Goal: Task Accomplishment & Management: Complete application form

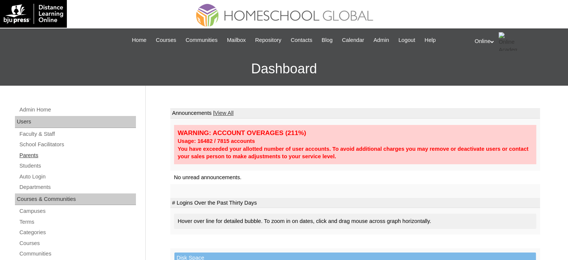
click at [37, 154] on link "Parents" at bounding box center [77, 155] width 117 height 9
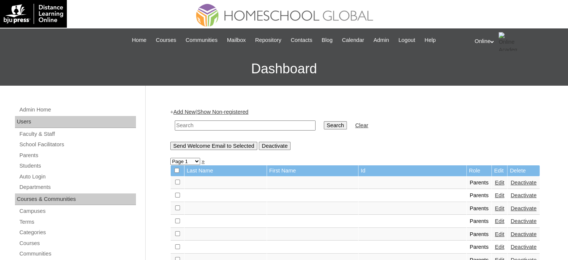
click at [197, 128] on input "text" at bounding box center [245, 125] width 141 height 10
type input "[PERSON_NAME]"
click at [324, 121] on input "Search" at bounding box center [335, 125] width 23 height 8
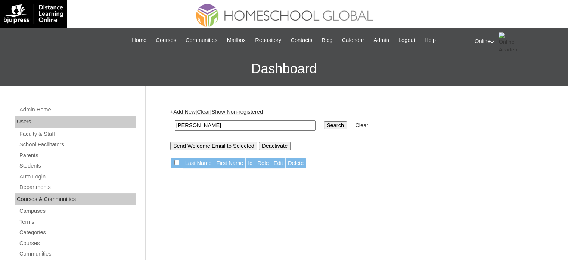
drag, startPoint x: 0, startPoint y: 0, endPoint x: 197, endPoint y: 128, distance: 234.5
click at [197, 128] on input "[PERSON_NAME]" at bounding box center [245, 125] width 141 height 10
type input "francesca"
click at [324, 121] on input "Search" at bounding box center [335, 125] width 23 height 8
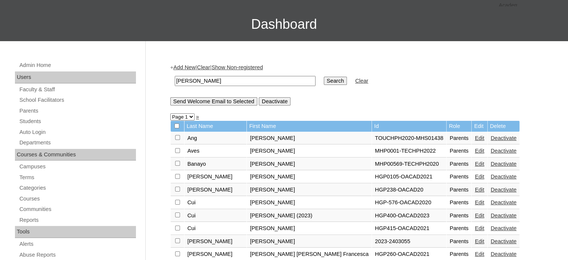
scroll to position [37, 0]
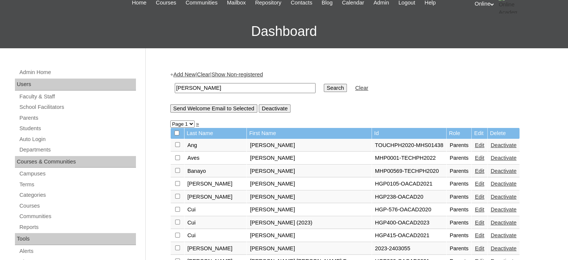
click at [178, 76] on link "Add New" at bounding box center [184, 74] width 22 height 6
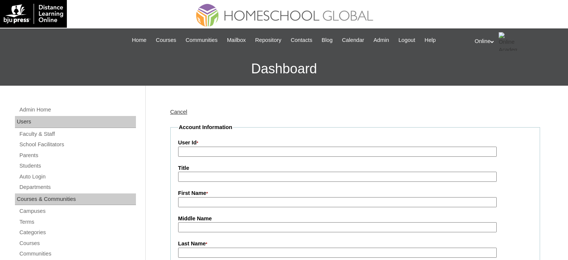
click at [306, 152] on input "User Id *" at bounding box center [337, 152] width 319 height 10
click at [369, 152] on input "User Id *" at bounding box center [337, 152] width 319 height 10
click at [231, 152] on input "User Id *" at bounding box center [337, 152] width 319 height 10
click at [256, 152] on input "User Id *" at bounding box center [337, 152] width 319 height 10
paste input "HGP0170-OACAD2025"
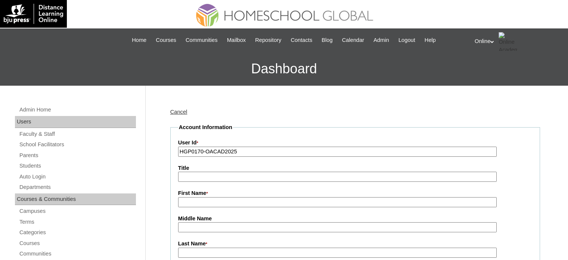
type input "HGP0170-OACAD2025"
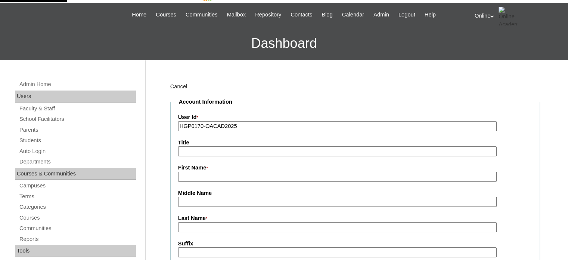
scroll to position [37, 0]
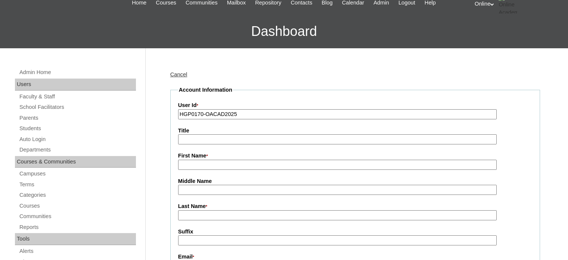
click at [225, 165] on input "First Name *" at bounding box center [337, 165] width 319 height 10
paste input "Francesca Bianca Ravago"
click at [238, 161] on input "Francesca Bianca Ravago" at bounding box center [337, 165] width 319 height 10
type input "Francesca Bianca"
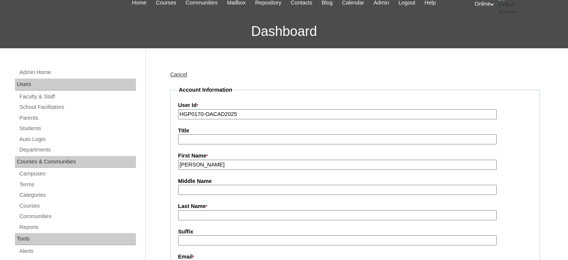
click at [217, 214] on input "Last Name *" at bounding box center [337, 215] width 319 height 10
paste input "Ravago"
type input "Ravago"
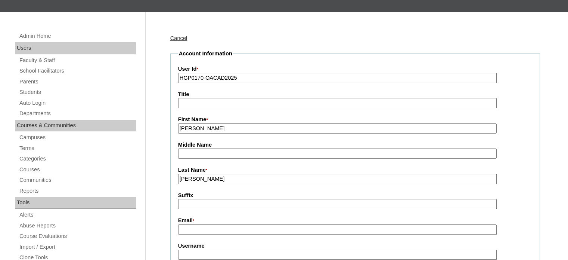
scroll to position [75, 0]
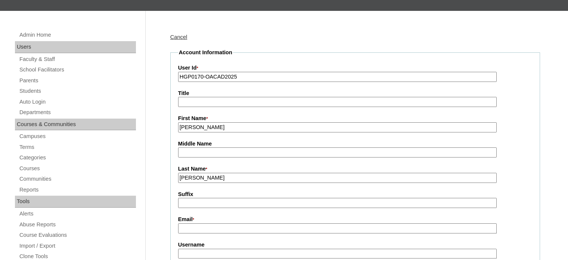
click at [198, 224] on input "Email *" at bounding box center [337, 228] width 319 height 10
paste input "francescaravago@gmail.com"
type input "francescaravago@gmail.com"
paste input "fravago2025"
type input "fravago2025"
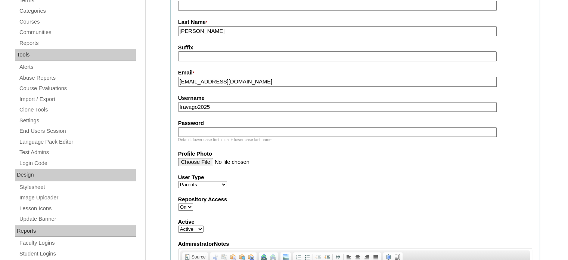
paste input "hYrfQ"
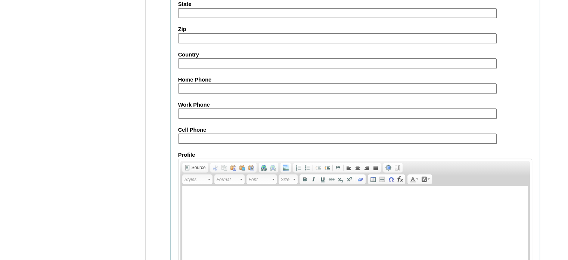
scroll to position [743, 0]
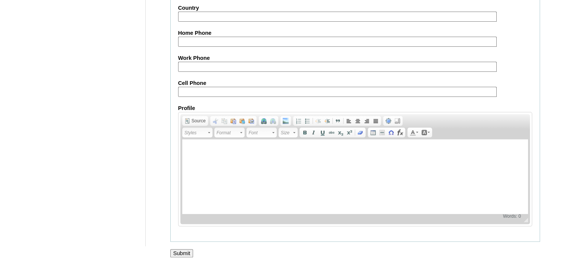
type input "hYrfQ"
click at [181, 249] on input "Submit" at bounding box center [181, 253] width 23 height 8
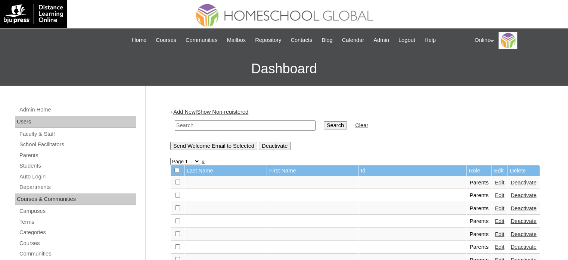
click at [247, 127] on input "text" at bounding box center [245, 125] width 141 height 10
type input "tan-chi"
click at [324, 121] on input "Search" at bounding box center [335, 125] width 23 height 8
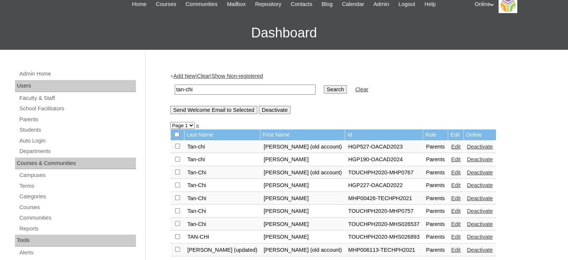
scroll to position [37, 0]
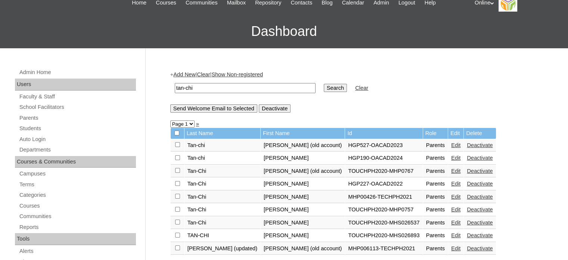
click at [451, 159] on link "Edit" at bounding box center [455, 158] width 9 height 6
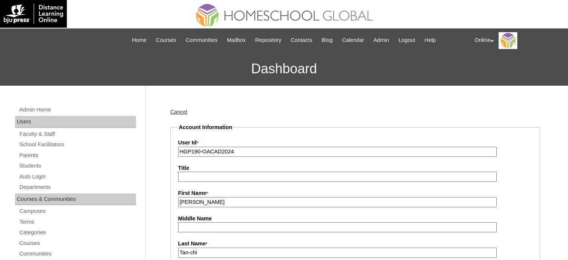
click at [242, 151] on input "HGP190-OACAD2024" at bounding box center [337, 152] width 319 height 10
paste input "0172-OACAD2025"
type input "HGP0172-OACAD2025"
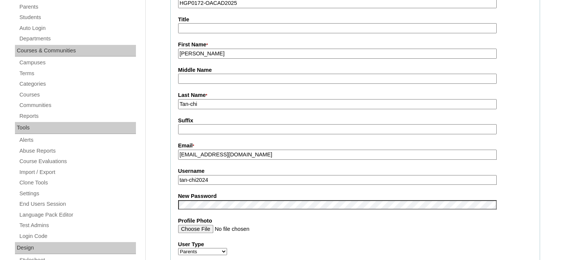
scroll to position [149, 0]
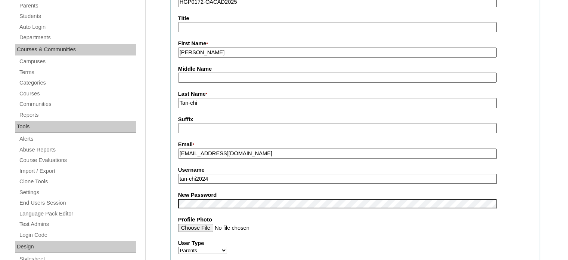
click at [215, 176] on input "tan-chi2024" at bounding box center [337, 179] width 319 height 10
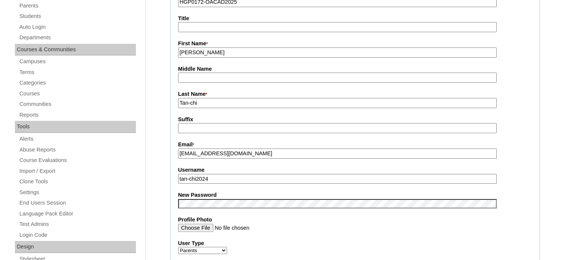
paste input "jtanchi2025"
type input "jtanchi2025"
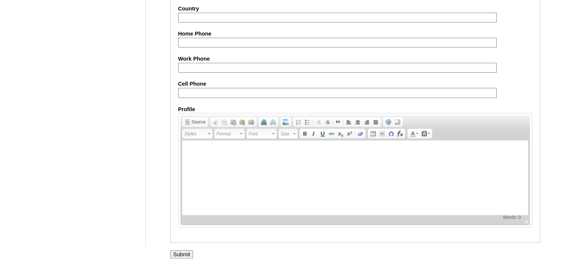
scroll to position [715, 0]
click at [183, 249] on input "Submit" at bounding box center [181, 253] width 23 height 8
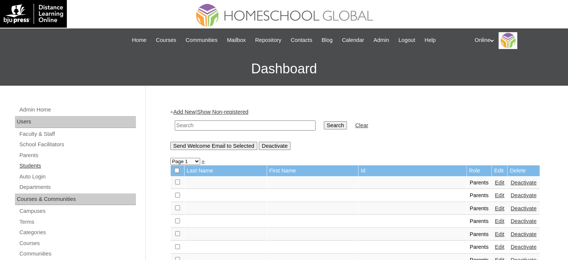
click at [28, 165] on link "Students" at bounding box center [77, 165] width 117 height 9
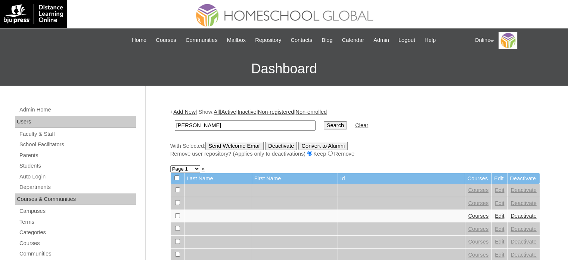
type input "[PERSON_NAME]"
click at [324, 121] on input "Search" at bounding box center [335, 125] width 23 height 8
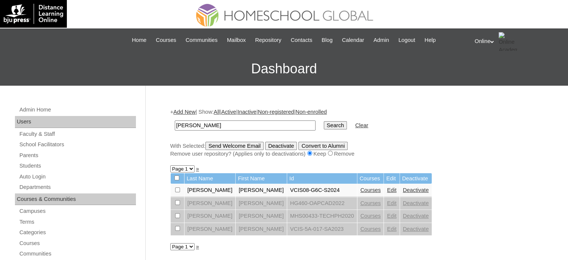
drag, startPoint x: 384, startPoint y: 189, endPoint x: 317, endPoint y: 29, distance: 173.4
click at [403, 189] on link "Deactivate" at bounding box center [416, 190] width 26 height 6
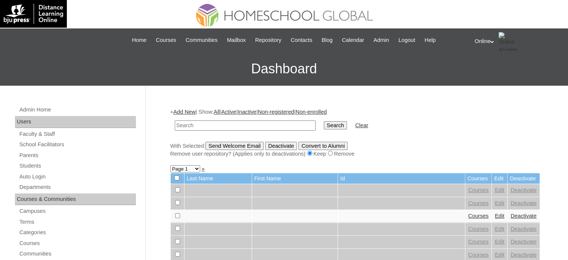
click at [181, 112] on link "Add New" at bounding box center [184, 112] width 22 height 6
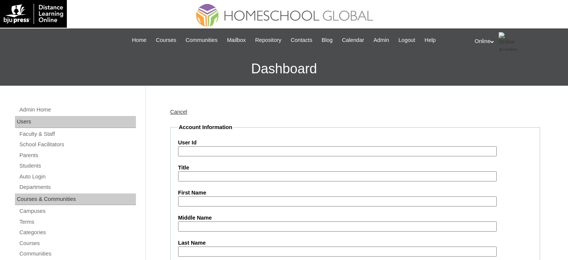
click at [232, 155] on input "User Id" at bounding box center [337, 151] width 319 height 10
paste input "HG206OACAD2025"
type input "HG206OACAD2025"
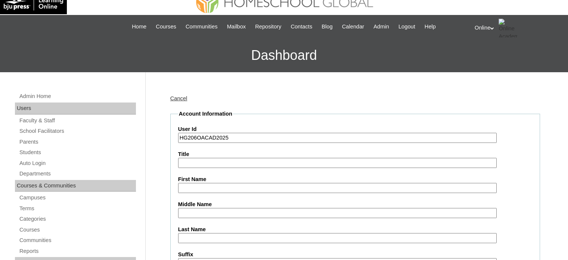
scroll to position [75, 0]
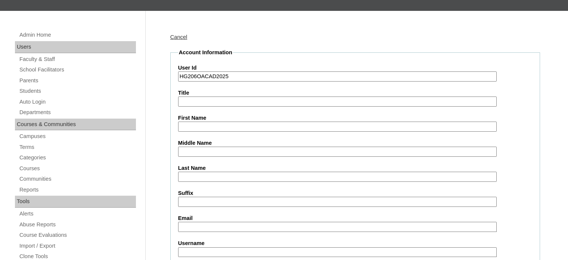
click at [228, 127] on input "First Name" at bounding box center [337, 126] width 319 height 10
paste input "Daniel Clark Natividad VILLANUEVA _200002272"
click at [279, 122] on input "Daniel Clark Natividad VILLANUEVA _200002272" at bounding box center [337, 126] width 319 height 10
click at [265, 124] on input "Daniel Clark Natividad VILLANUEVA" at bounding box center [337, 126] width 319 height 10
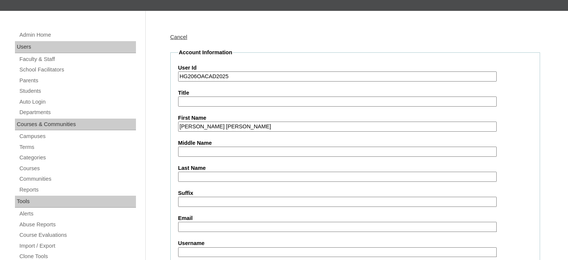
click at [265, 124] on input "Daniel Clark Natividad VILLANUEVA" at bounding box center [337, 126] width 319 height 10
type input "Daniel Clark Natividad"
click at [204, 176] on input "Last Name" at bounding box center [337, 177] width 319 height 10
paste input "VILLANUEVA"
type input "VILLANUEVA"
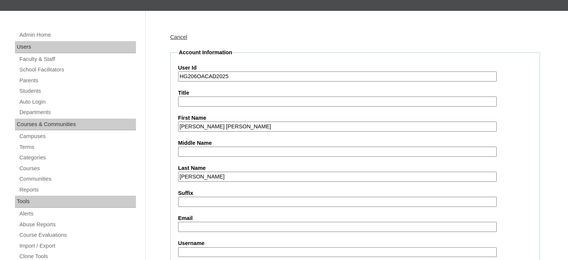
click at [235, 121] on input "Daniel Clark Natividad" at bounding box center [337, 126] width 319 height 10
click at [234, 125] on input "Daniel Clark Natividad" at bounding box center [337, 126] width 319 height 10
type input "Daniel Clark"
click at [222, 147] on input "Middle Name" at bounding box center [337, 152] width 319 height 10
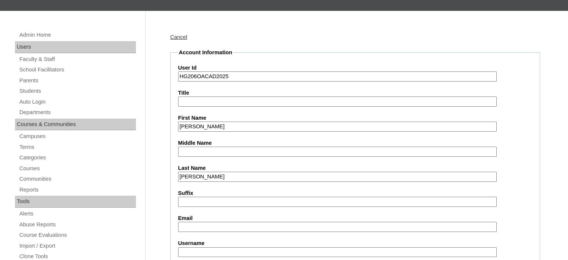
paste input "Natividad"
type input "Natividad"
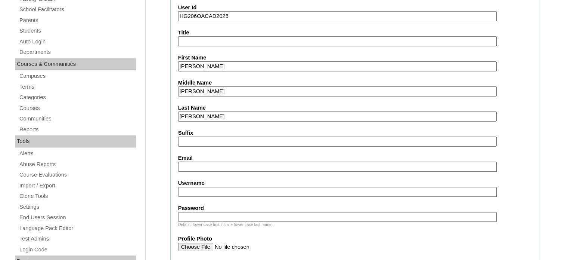
scroll to position [149, 0]
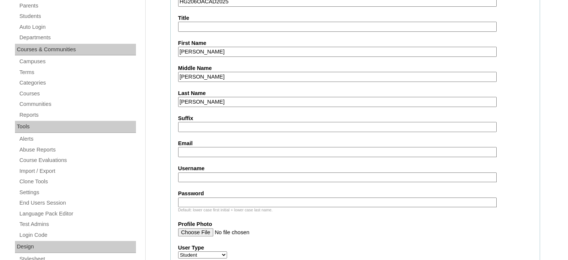
click at [213, 152] on input "Email" at bounding box center [337, 152] width 319 height 10
paste input "vic_r_v@yahoo.com"
type input "vic_r_v@yahoo.com"
click at [229, 175] on input "Username" at bounding box center [337, 177] width 319 height 10
paste input "daniel.villanueva2025"
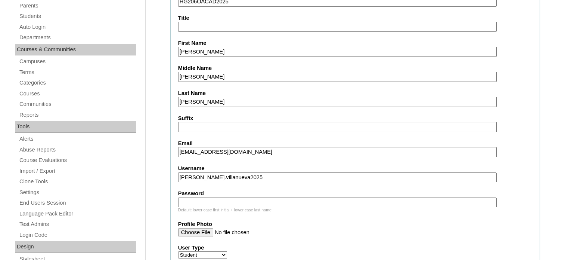
type input "daniel.villanueva2025"
paste input "dNcDv"
type input "dNcDv"
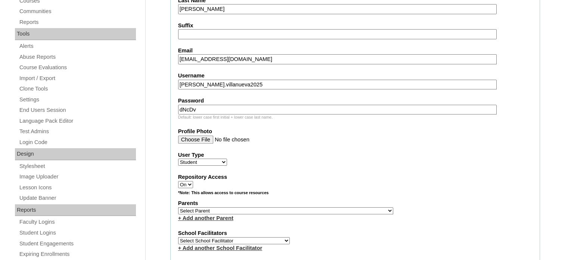
scroll to position [262, 0]
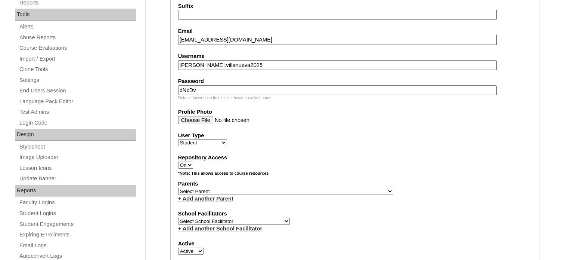
click at [235, 180] on label "Parents" at bounding box center [355, 184] width 354 height 8
click at [236, 188] on select "Select Parent , , , , , , , , , , , , , , , , , , , , , , , , , , , , , , , , ,…" at bounding box center [285, 191] width 215 height 7
click at [237, 188] on select "Select Parent , , , , , , , , , , , , , , , , , , , , , , , , , , , , , , , , ,…" at bounding box center [285, 191] width 215 height 7
select select "39617"
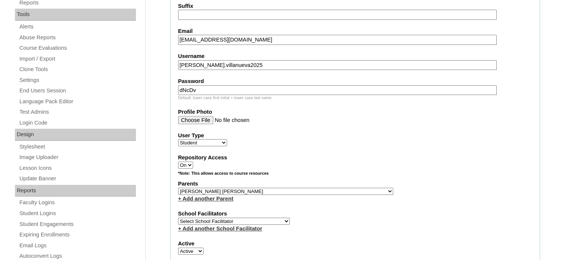
click at [178, 188] on select "Select Parent , , , , , , , , , , , , , , , , , , , , , , , , , , , , , , , , ,…" at bounding box center [285, 191] width 215 height 7
click at [233, 218] on select "Select School Facilitator Norman Añain Ruffa Abadijas Mary Abella Gloryfe Abion…" at bounding box center [234, 221] width 112 height 7
select select "29277"
click at [178, 218] on select "Select School Facilitator Norman Añain Ruffa Abadijas Mary Abella Gloryfe Abion…" at bounding box center [234, 221] width 112 height 7
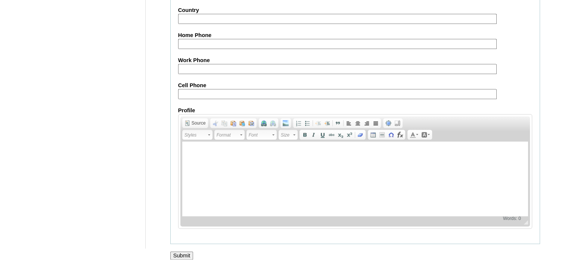
scroll to position [870, 0]
click at [180, 251] on input "Submit" at bounding box center [181, 255] width 23 height 8
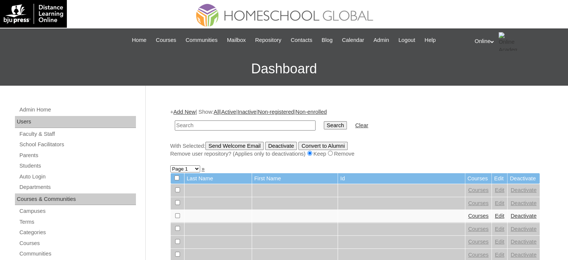
click at [226, 127] on input "text" at bounding box center [245, 125] width 141 height 10
type input "[PERSON_NAME]"
click at [324, 121] on input "Search" at bounding box center [335, 125] width 23 height 8
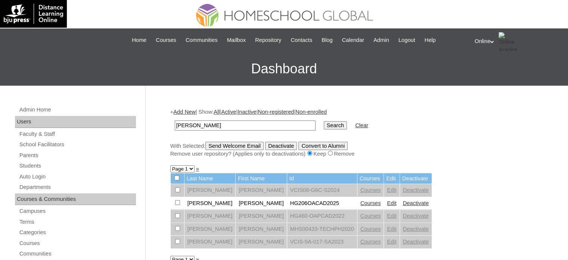
click at [361, 200] on link "Courses" at bounding box center [371, 203] width 21 height 6
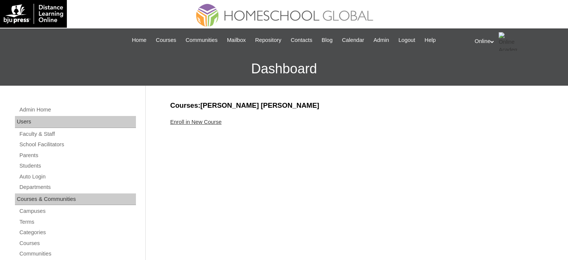
click at [204, 120] on link "Enroll in New Course" at bounding box center [196, 122] width 52 height 6
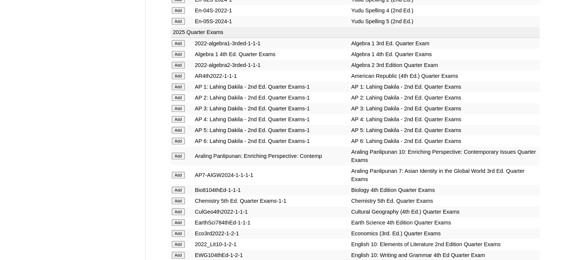
scroll to position [598, 0]
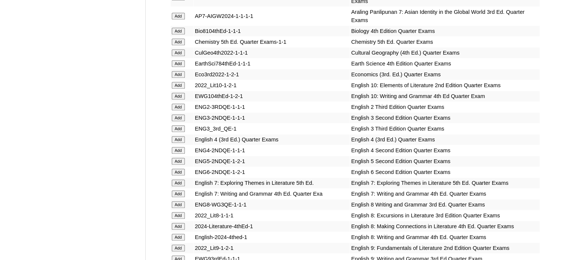
scroll to position [785, 0]
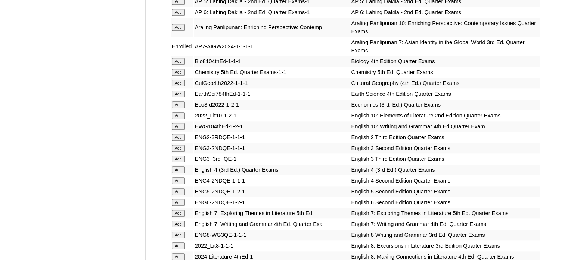
scroll to position [785, 0]
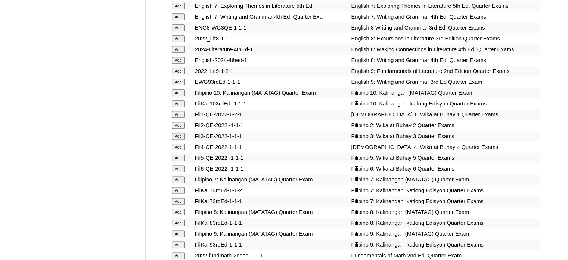
scroll to position [934, 0]
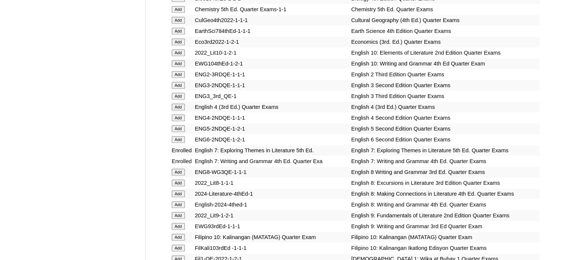
scroll to position [785, 0]
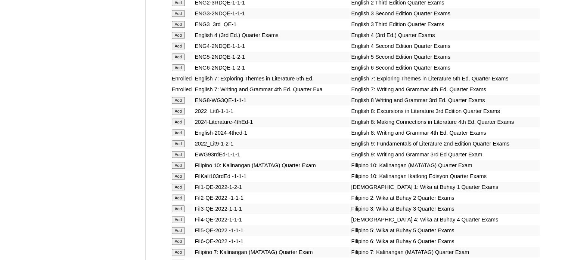
scroll to position [934, 0]
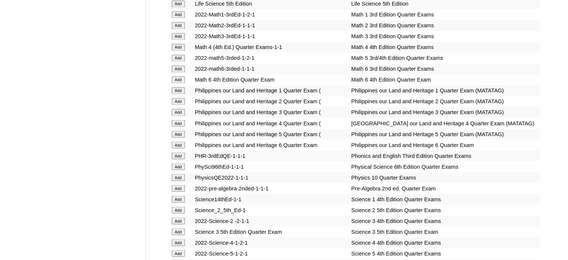
scroll to position [1308, 0]
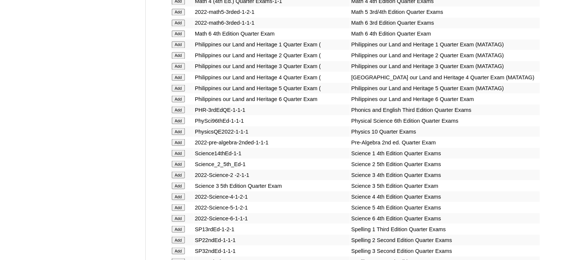
scroll to position [1383, 0]
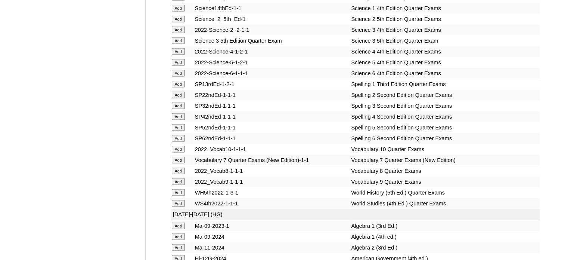
scroll to position [1495, 0]
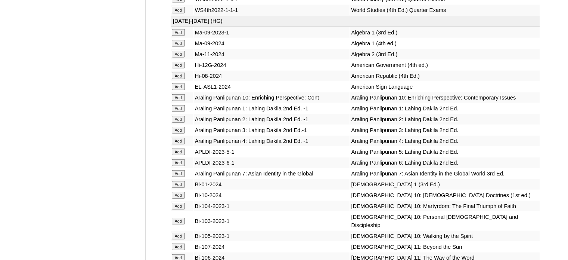
scroll to position [1719, 0]
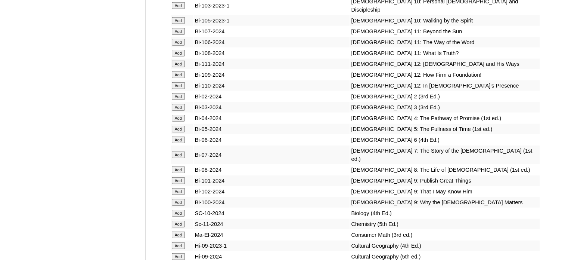
scroll to position [1906, 0]
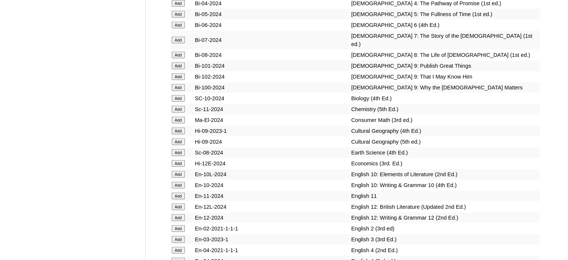
scroll to position [2018, 0]
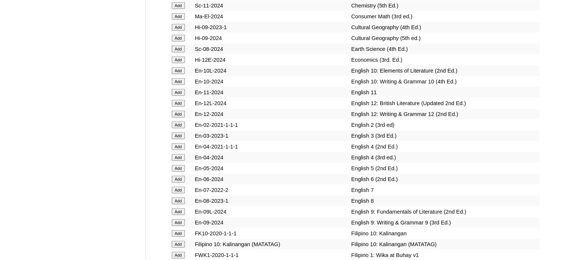
scroll to position [2130, 0]
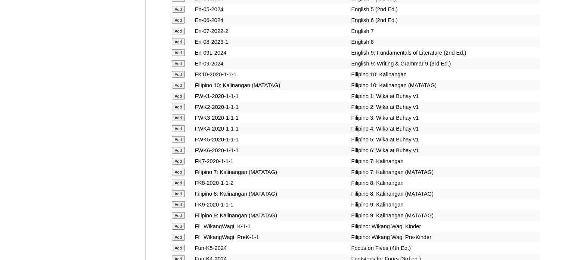
scroll to position [2280, 0]
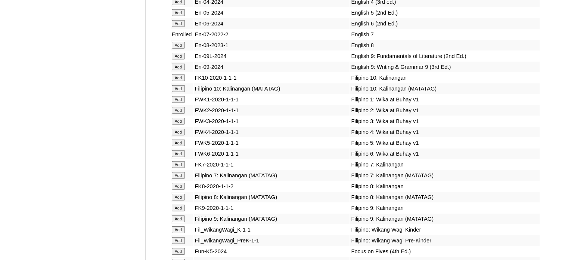
scroll to position [2280, 0]
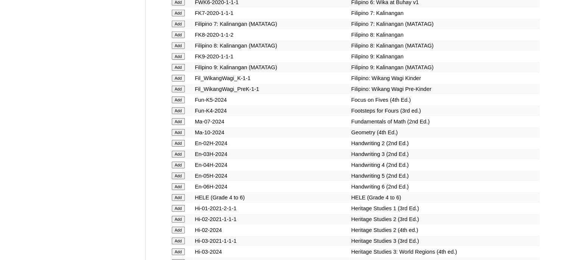
scroll to position [2429, 0]
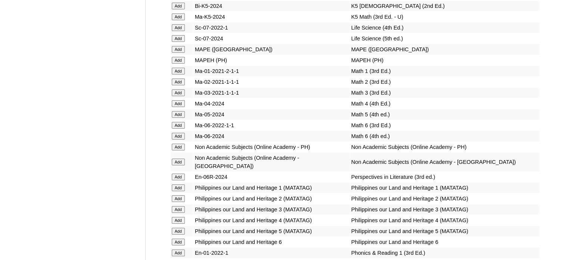
scroll to position [2728, 0]
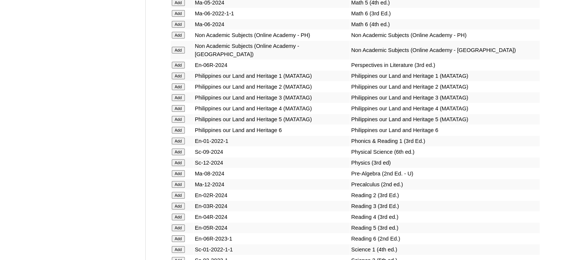
scroll to position [2840, 0]
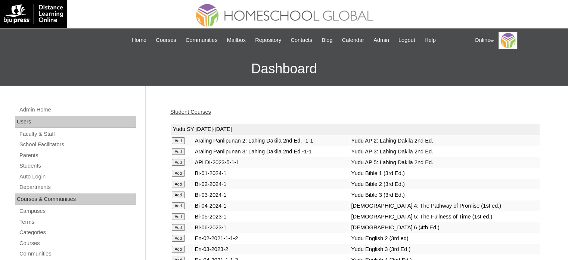
click at [191, 113] on link "Student Courses" at bounding box center [190, 112] width 41 height 6
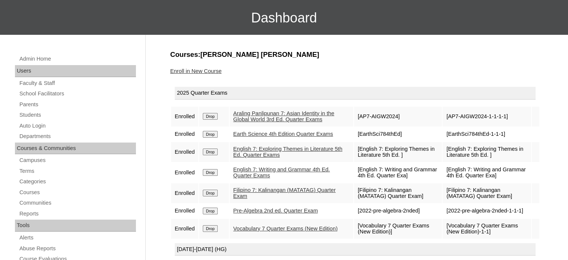
scroll to position [37, 0]
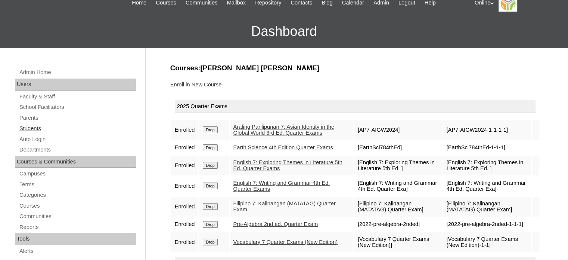
click at [36, 126] on link "Students" at bounding box center [77, 128] width 117 height 9
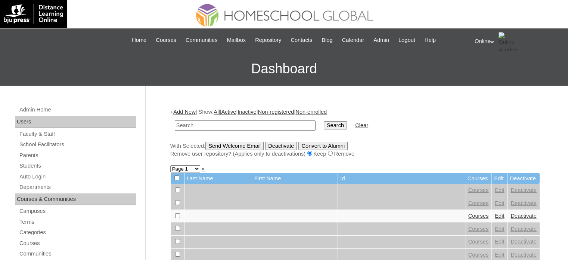
click at [189, 110] on link "Add New" at bounding box center [184, 112] width 22 height 6
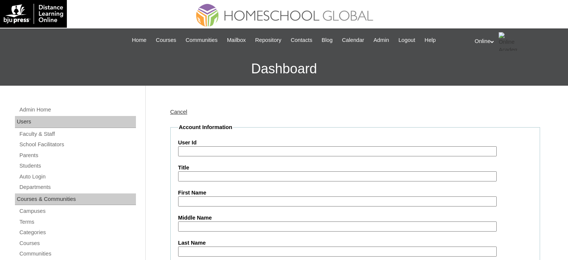
click at [206, 151] on input "User Id" at bounding box center [337, 151] width 319 height 10
paste input "HG208OACAD2025"
type input "HG208OACAD2025"
click at [227, 200] on input "First Name" at bounding box center [337, 201] width 319 height 10
paste input "Israel Seth Ravago Medina _240003928"
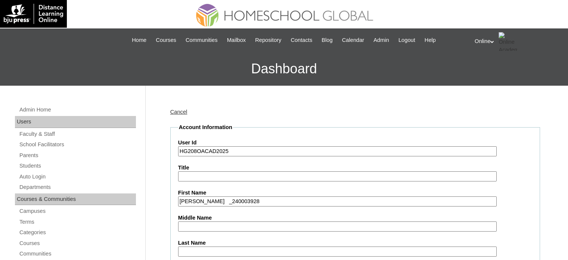
click at [265, 203] on input "Israel Seth Ravago Medina _240003928" at bounding box center [337, 201] width 319 height 10
click at [236, 204] on input "Israel Seth Ravago Medina" at bounding box center [337, 201] width 319 height 10
type input "Israel Seth Ravago"
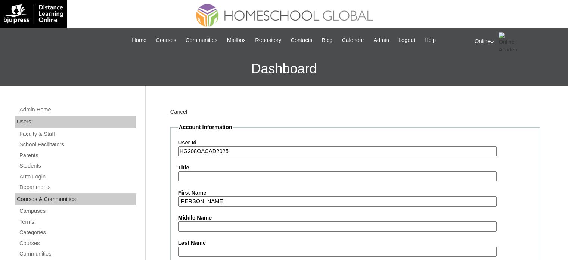
click at [204, 251] on input "Last Name" at bounding box center [337, 251] width 319 height 10
paste input "Medina"
type input "Medina"
click at [214, 199] on input "Israel Seth Ravago" at bounding box center [337, 201] width 319 height 10
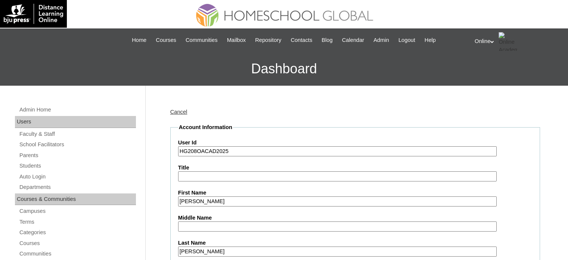
type input "Israel Seth"
click at [209, 225] on input "Middle Name" at bounding box center [337, 226] width 319 height 10
paste input "Ravago"
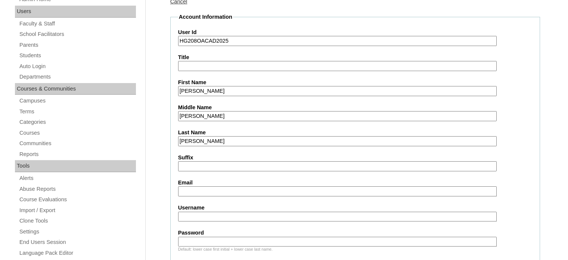
scroll to position [112, 0]
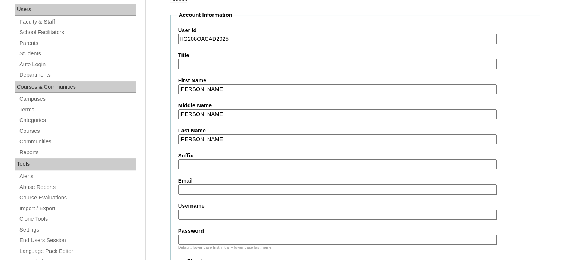
type input "Ravago"
click at [214, 188] on input "Email" at bounding box center [337, 189] width 319 height 10
paste input "francescaravago@gmail.com"
type input "francescaravago@gmail.com"
click at [214, 213] on input "Username" at bounding box center [337, 215] width 319 height 10
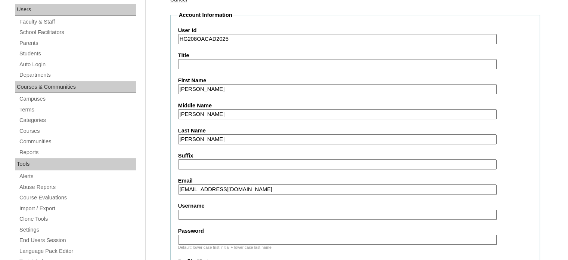
paste input "israel.medina2025"
type input "israel.medina2025"
paste input "sRhvG"
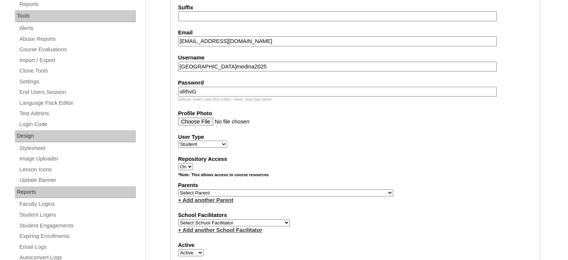
scroll to position [262, 0]
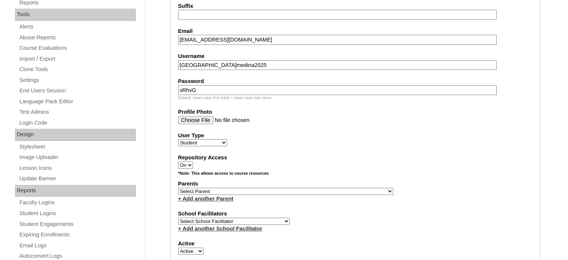
type input "sRhvG"
click at [249, 188] on select "Select Parent , , , , , , , , , , , , , , , , , , , , , , , , , , , , , , , , ,…" at bounding box center [285, 191] width 215 height 7
select select "43594"
click at [178, 188] on select "Select Parent , , , , , , , , , , , , , , , , , , , , , , , , , , , , , , , , ,…" at bounding box center [285, 191] width 215 height 7
click at [232, 219] on select "Select School Facilitator Norman Añain Ruffa Abadijas Mary Abella Gloryfe Abion…" at bounding box center [234, 221] width 112 height 7
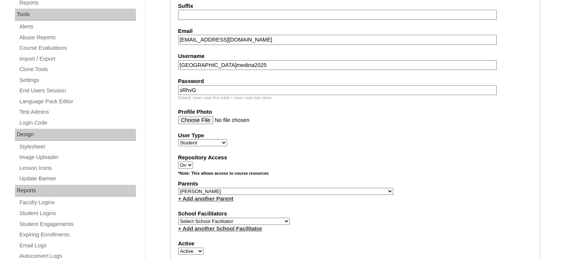
select select "29277"
click at [178, 218] on select "Select School Facilitator Norman Añain Ruffa Abadijas Mary Abella Gloryfe Abion…" at bounding box center [234, 221] width 112 height 7
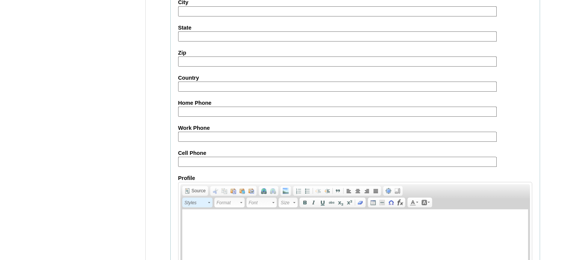
scroll to position [870, 0]
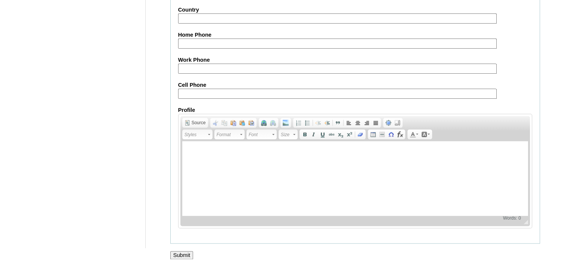
click at [184, 251] on input "Submit" at bounding box center [181, 255] width 23 height 8
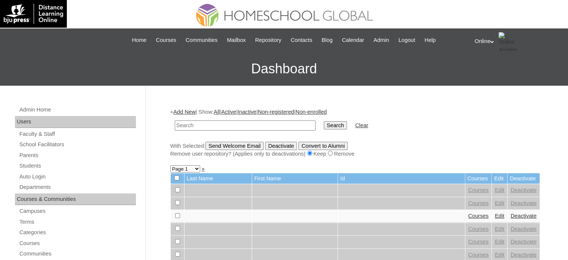
click at [219, 124] on input "text" at bounding box center [245, 125] width 141 height 10
type input "[PERSON_NAME]"
click at [324, 121] on input "Search" at bounding box center [335, 125] width 23 height 8
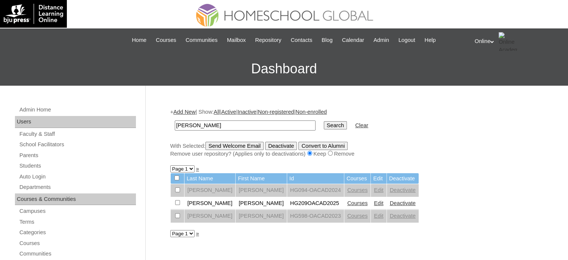
click at [348, 201] on link "Courses" at bounding box center [358, 203] width 21 height 6
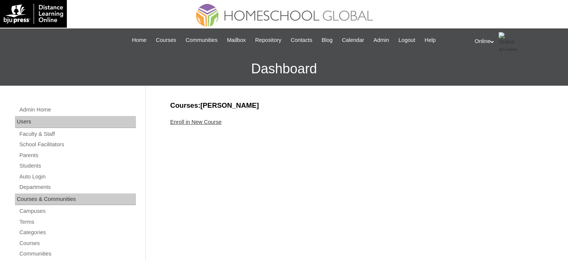
click at [216, 119] on link "Enroll in New Course" at bounding box center [196, 122] width 52 height 6
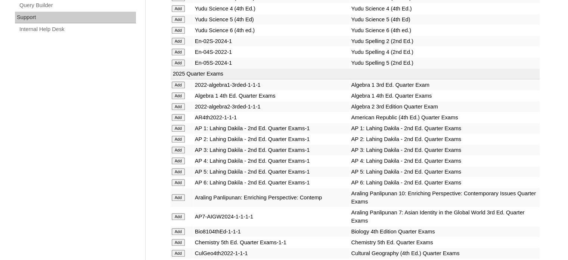
scroll to position [561, 0]
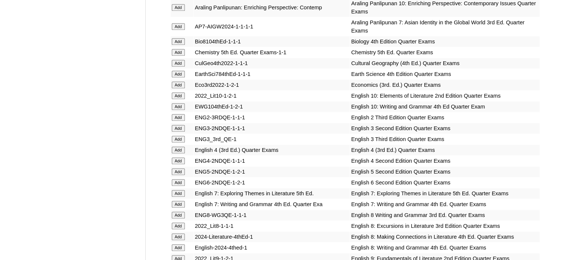
scroll to position [747, 0]
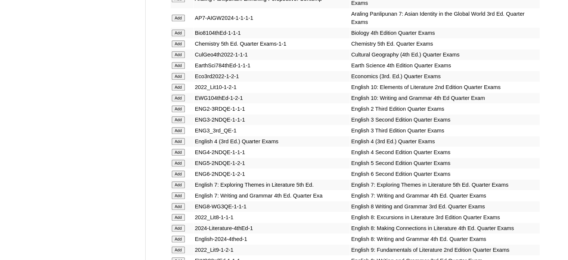
scroll to position [785, 0]
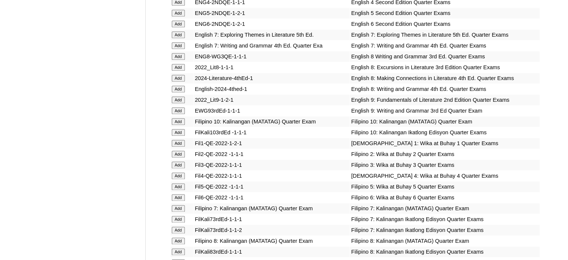
scroll to position [934, 0]
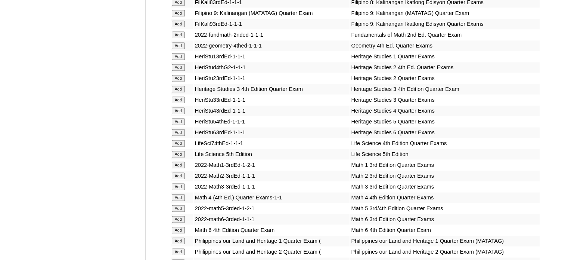
scroll to position [1159, 0]
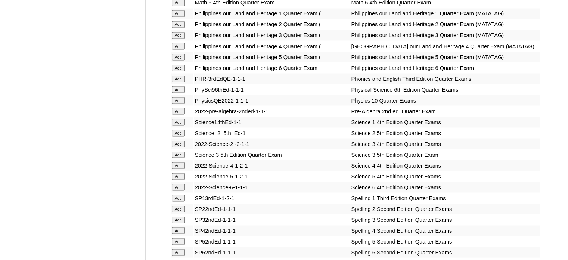
scroll to position [1383, 0]
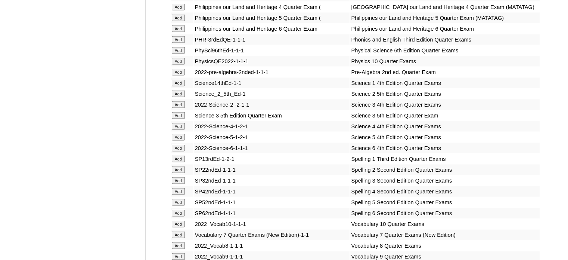
scroll to position [1420, 0]
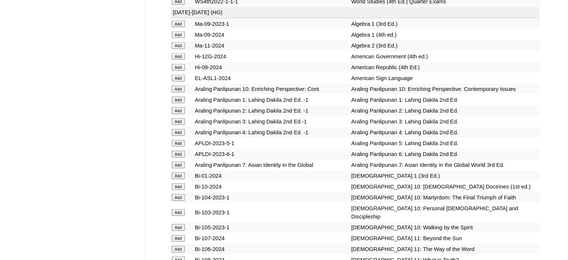
scroll to position [1719, 0]
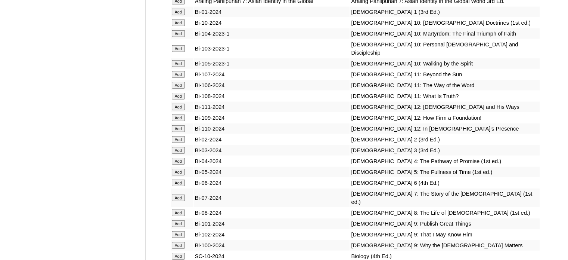
scroll to position [1869, 0]
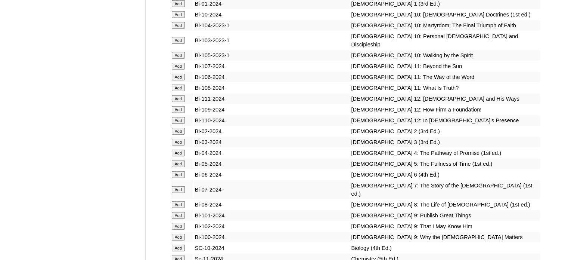
scroll to position [1869, 0]
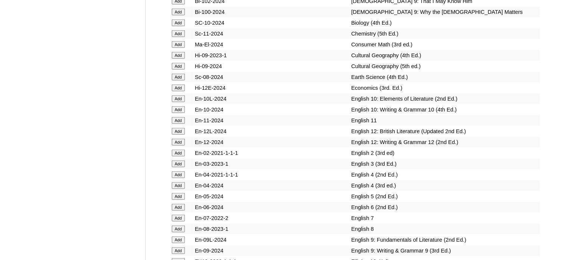
scroll to position [2093, 0]
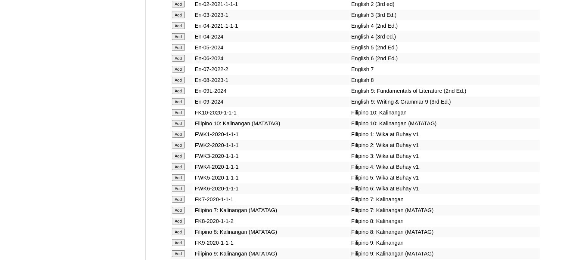
scroll to position [2242, 0]
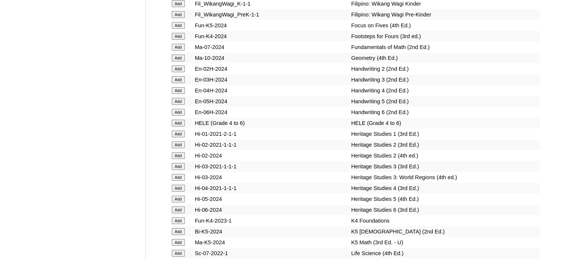
scroll to position [2504, 0]
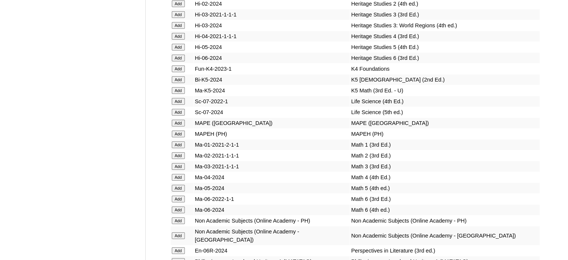
scroll to position [2653, 0]
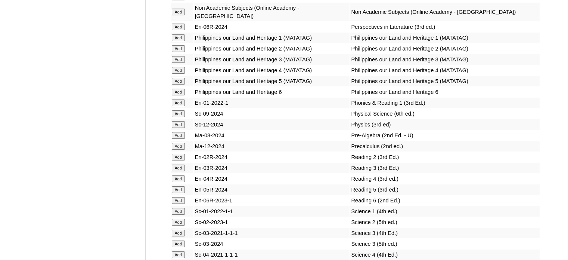
scroll to position [2878, 0]
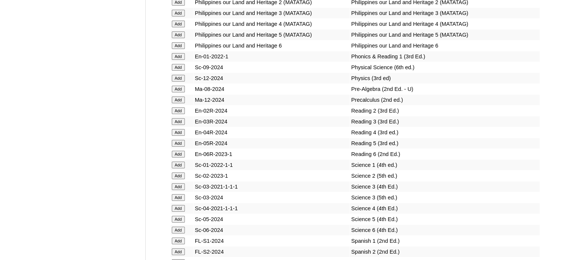
scroll to position [2952, 0]
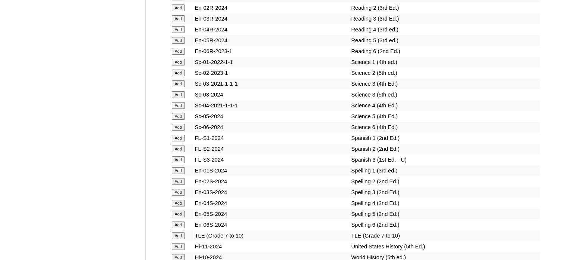
scroll to position [3027, 0]
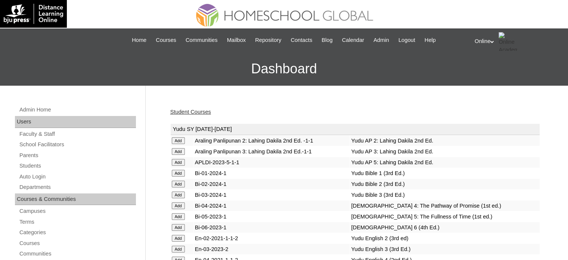
click at [197, 110] on link "Student Courses" at bounding box center [190, 112] width 41 height 6
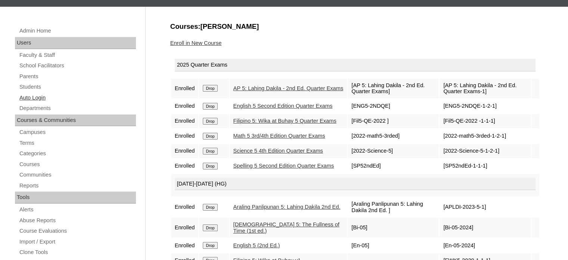
scroll to position [75, 0]
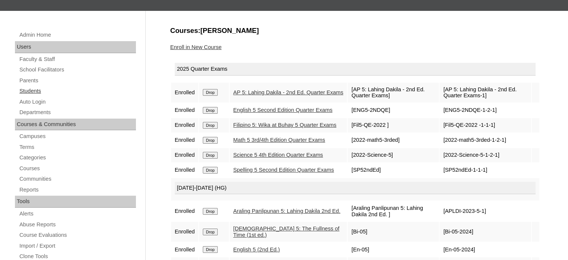
click at [38, 93] on link "Students" at bounding box center [77, 90] width 117 height 9
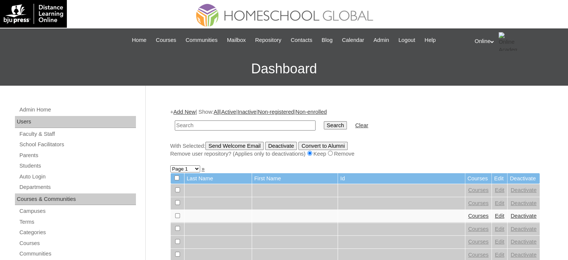
click at [216, 126] on input "text" at bounding box center [245, 125] width 141 height 10
type input "[PERSON_NAME]"
click at [324, 121] on input "Search" at bounding box center [335, 125] width 23 height 8
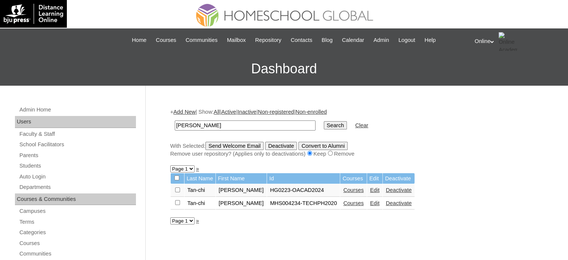
click at [387, 189] on link "Deactivate" at bounding box center [399, 190] width 26 height 6
click at [386, 188] on link "Deactivate" at bounding box center [399, 190] width 26 height 6
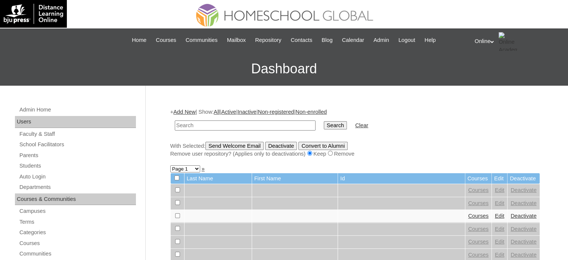
click at [195, 111] on link "Add New" at bounding box center [184, 112] width 22 height 6
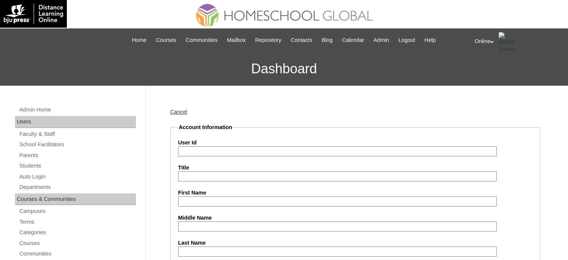
click at [252, 149] on input "User Id" at bounding box center [337, 151] width 319 height 10
paste input "HG210OACAD2025"
type input "HG210OACAD2025"
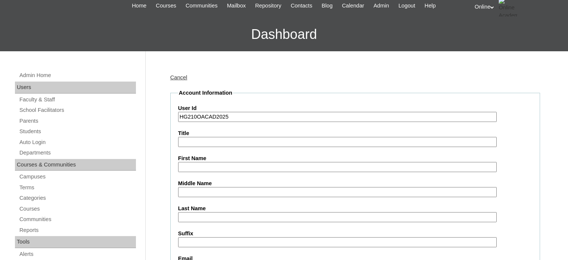
scroll to position [37, 0]
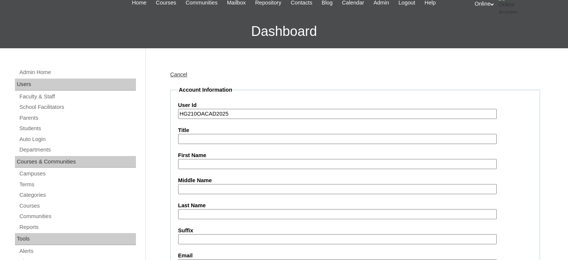
click at [206, 159] on input "First Name" at bounding box center [337, 164] width 319 height 10
paste input "Treyson Thomas Tan-chi _230001761"
click at [258, 161] on input "Treyson Thomas Tan-chi _230001761" at bounding box center [337, 164] width 319 height 10
click at [230, 159] on input "Treyson Thomas Tan-chi" at bounding box center [337, 164] width 319 height 10
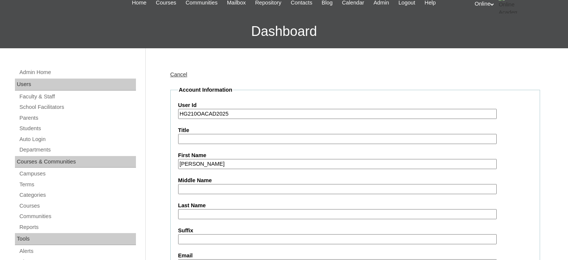
drag, startPoint x: 246, startPoint y: 161, endPoint x: 222, endPoint y: 161, distance: 24.3
click at [222, 161] on input "Treyson Thomas Tan-chi" at bounding box center [337, 164] width 319 height 10
type input "Treyson Thomas"
click at [211, 209] on input "Last Name" at bounding box center [337, 214] width 319 height 10
paste input "Tan-chi"
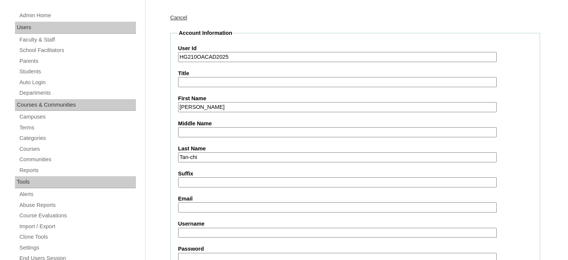
scroll to position [112, 0]
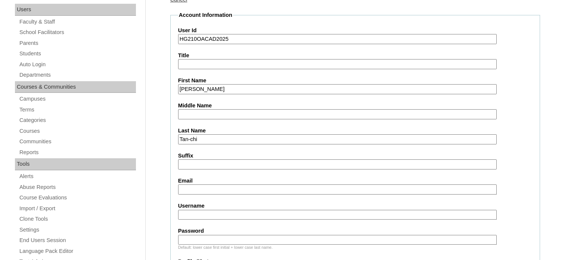
type input "Tan-chi"
click at [216, 181] on label "Email" at bounding box center [355, 181] width 354 height 8
click at [216, 184] on input "Email" at bounding box center [337, 189] width 319 height 10
click at [216, 186] on input "Email" at bounding box center [337, 189] width 319 height 10
paste input "peterjr@gmail.com"
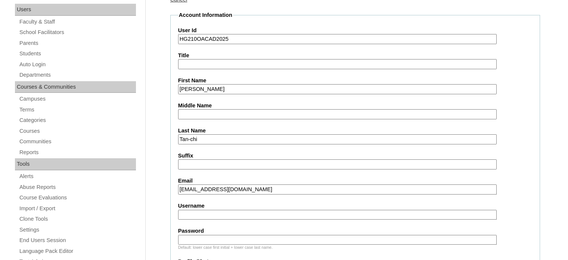
type input "peterjr@gmail.com"
paste input "treyson.tanchi2025"
type input "treyson.tanchi2025"
paste input "tYsmC"
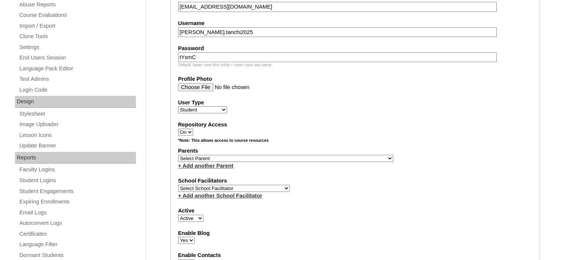
scroll to position [299, 0]
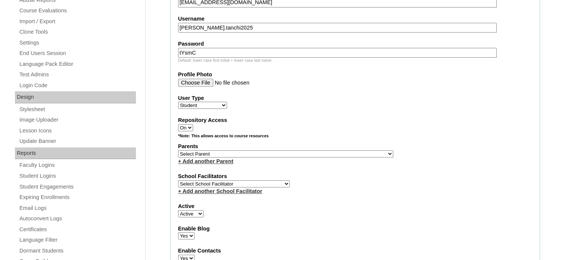
type input "tYsmC"
click at [245, 151] on select "Select Parent , , , , , , , , , , , , , , , , , , , , , , , , , , , , , , , , ,…" at bounding box center [285, 153] width 215 height 7
click at [249, 150] on select "Select Parent , , , , , , , , , , , , , , , , , , , , , , , , , , , , , , , , ,…" at bounding box center [285, 153] width 215 height 7
select select "40904"
click at [178, 150] on select "Select Parent , , , , , , , , , , , , , , , , , , , , , , , , , , , , , , , , ,…" at bounding box center [285, 153] width 215 height 7
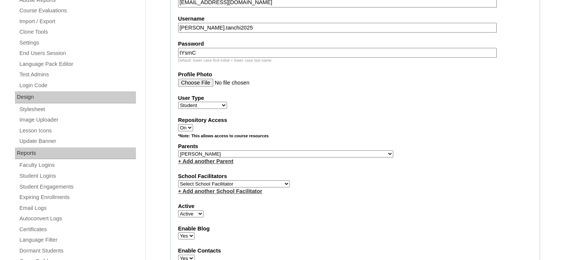
click at [238, 180] on select "Select School Facilitator Norman Añain Ruffa Abadijas Mary Abella Gloryfe Abion…" at bounding box center [234, 183] width 112 height 7
select select "29277"
click at [178, 180] on select "Select School Facilitator Norman Añain Ruffa Abadijas Mary Abella Gloryfe Abion…" at bounding box center [234, 183] width 112 height 7
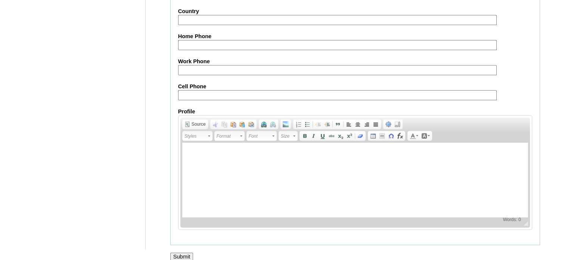
scroll to position [870, 0]
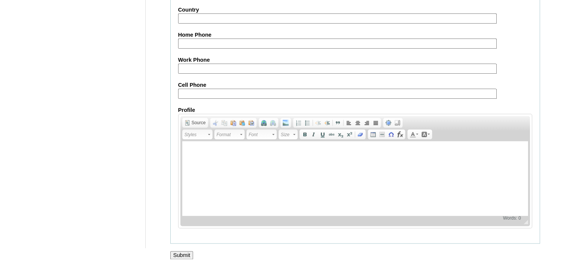
click at [187, 251] on input "Submit" at bounding box center [181, 255] width 23 height 8
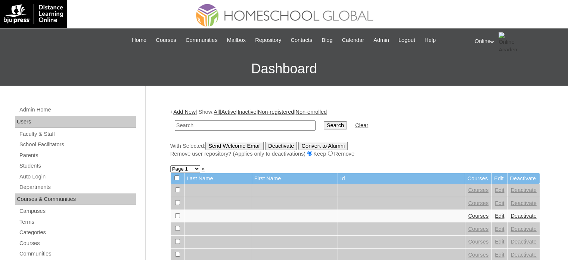
click at [205, 127] on input "text" at bounding box center [245, 125] width 141 height 10
type input "[PERSON_NAME]"
click at [324, 121] on input "Search" at bounding box center [335, 125] width 23 height 8
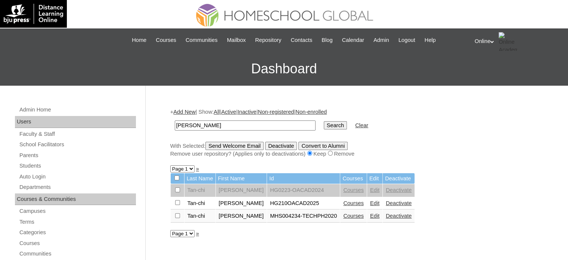
click at [349, 201] on link "Courses" at bounding box center [353, 203] width 21 height 6
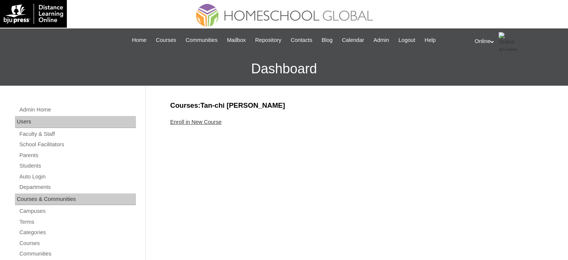
click at [209, 121] on link "Enroll in New Course" at bounding box center [196, 122] width 52 height 6
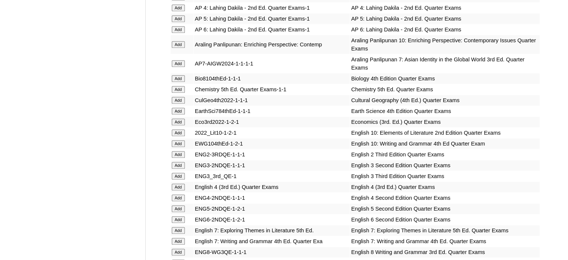
scroll to position [710, 0]
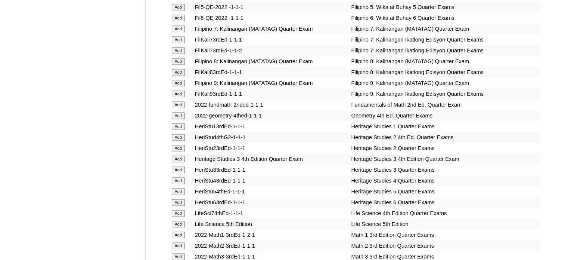
scroll to position [1084, 0]
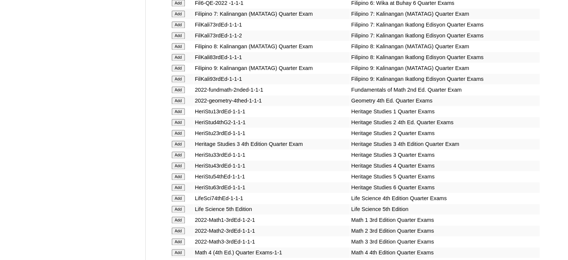
scroll to position [1121, 0]
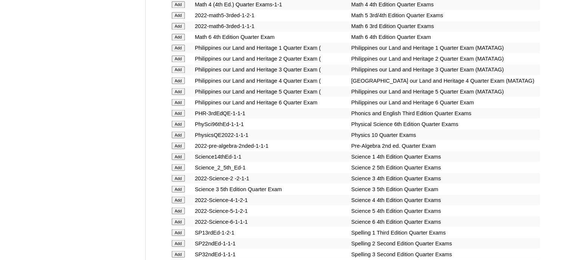
scroll to position [1345, 0]
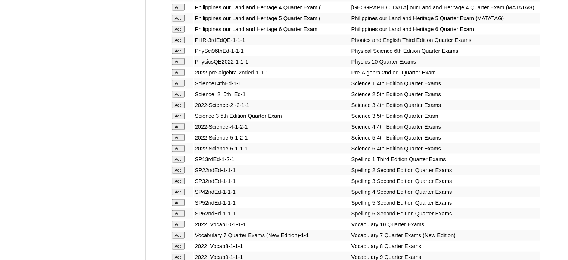
scroll to position [1420, 0]
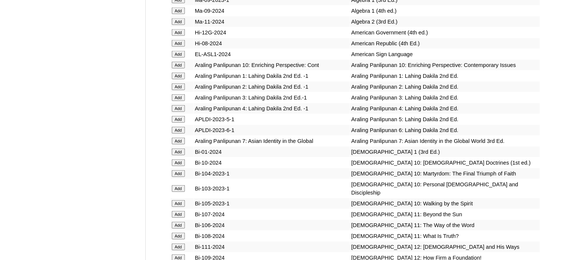
scroll to position [1719, 0]
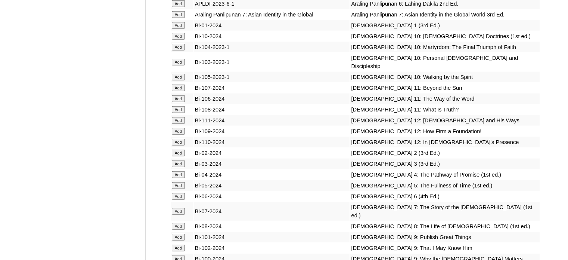
scroll to position [1869, 0]
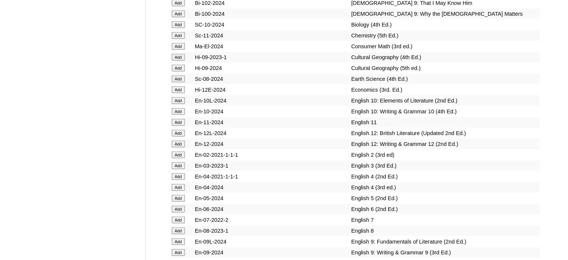
scroll to position [2093, 0]
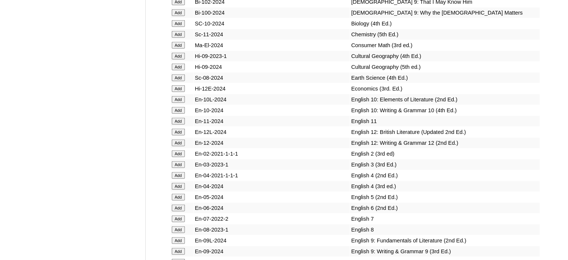
scroll to position [2093, 0]
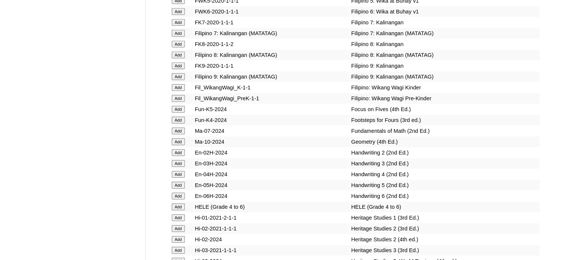
scroll to position [2429, 0]
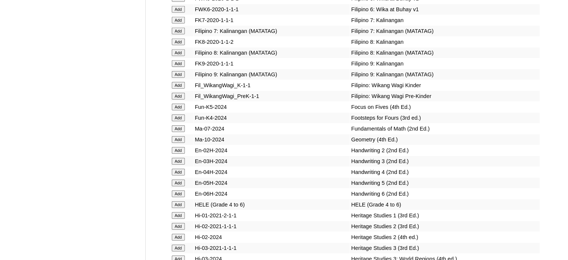
scroll to position [2429, 0]
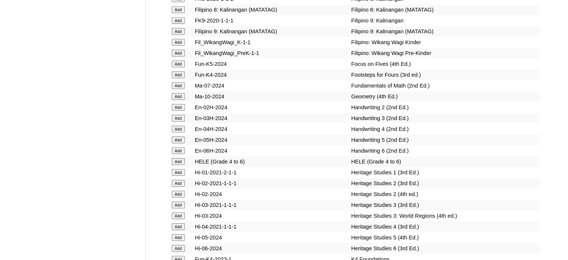
scroll to position [2467, 0]
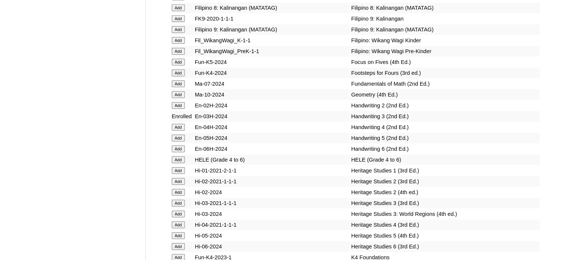
scroll to position [2467, 0]
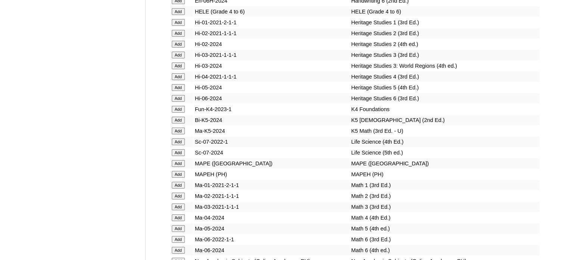
scroll to position [2616, 0]
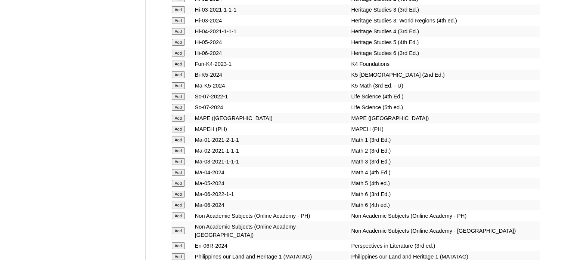
scroll to position [2691, 0]
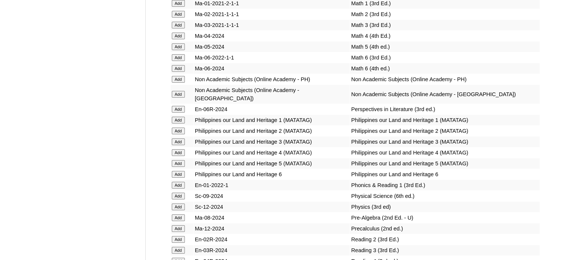
scroll to position [2840, 0]
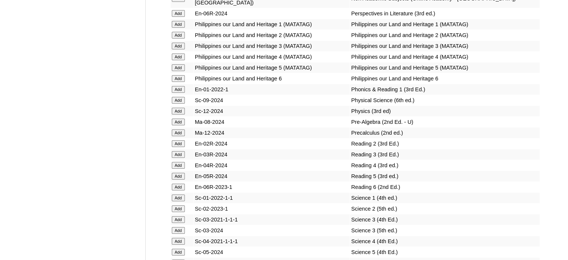
scroll to position [2915, 0]
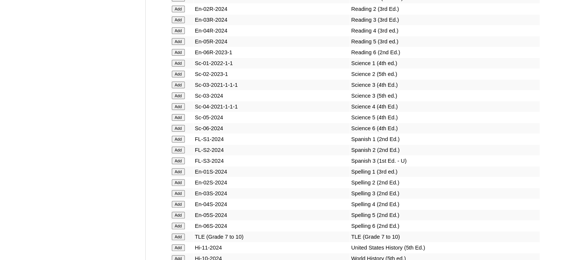
scroll to position [3027, 0]
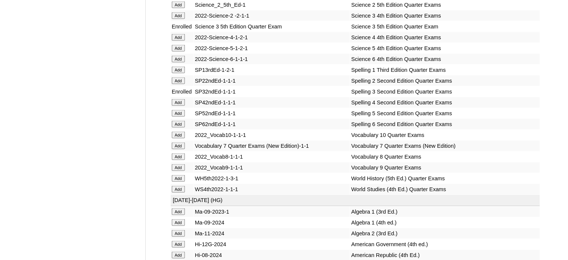
scroll to position [3090, 0]
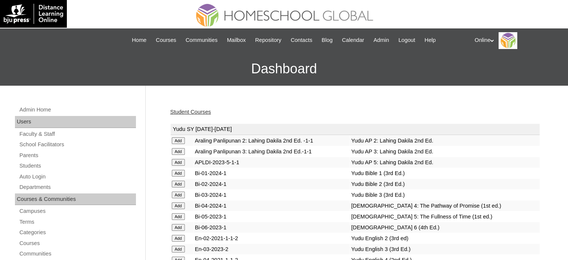
click at [202, 113] on link "Student Courses" at bounding box center [190, 112] width 41 height 6
